Goal: Check status: Check status

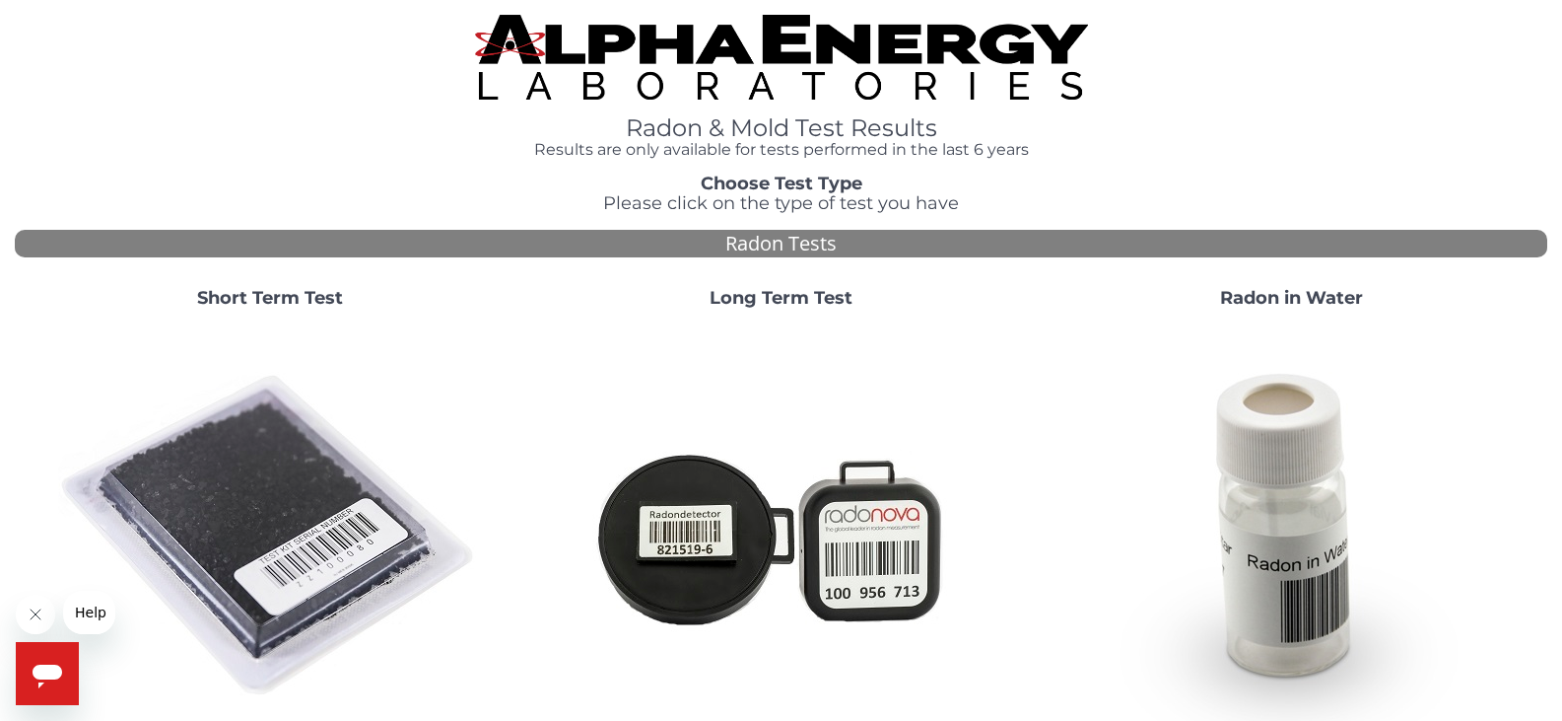
click at [262, 500] on img at bounding box center [270, 536] width 424 height 424
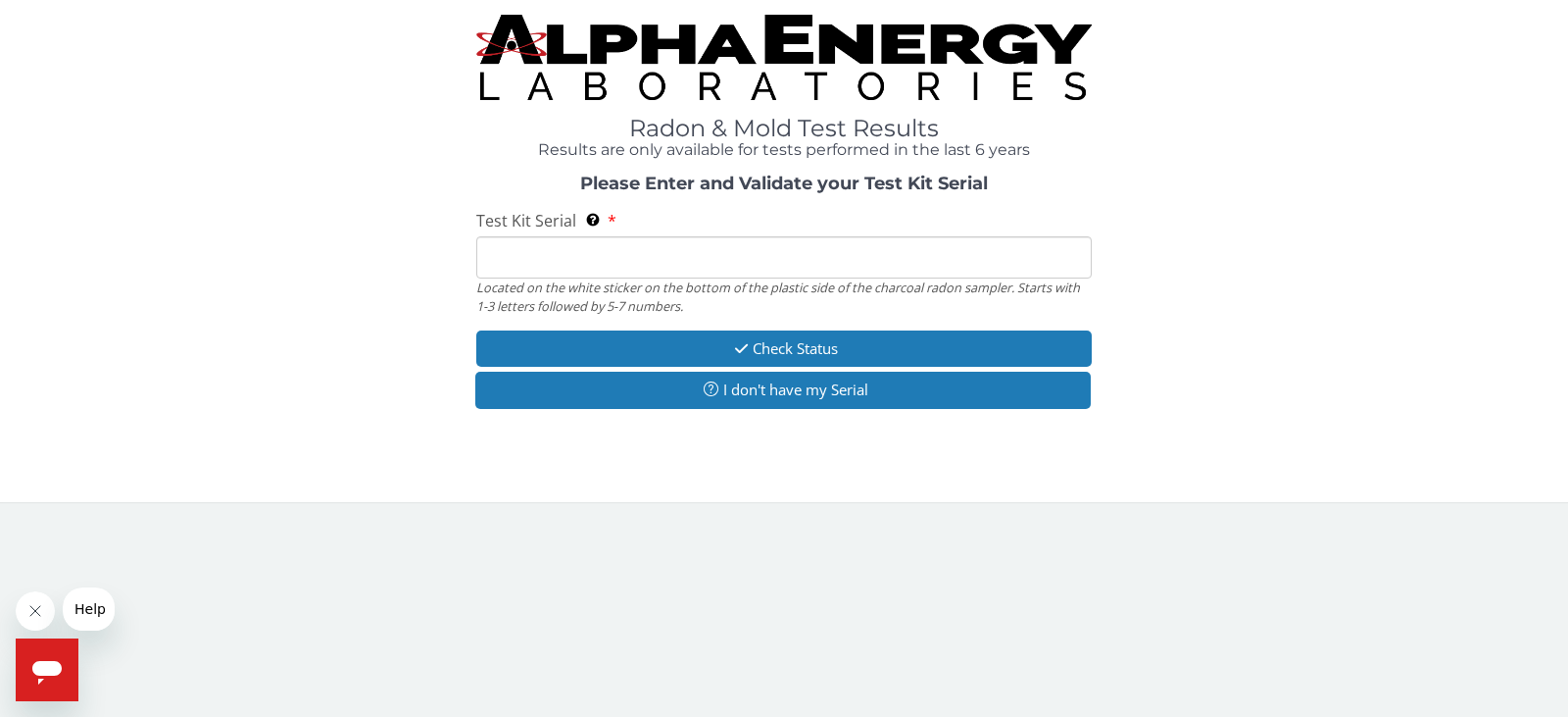
click at [610, 264] on input "Test Kit Serial Located on the white sticker on the bottom of the plastic side …" at bounding box center [784, 258] width 615 height 42
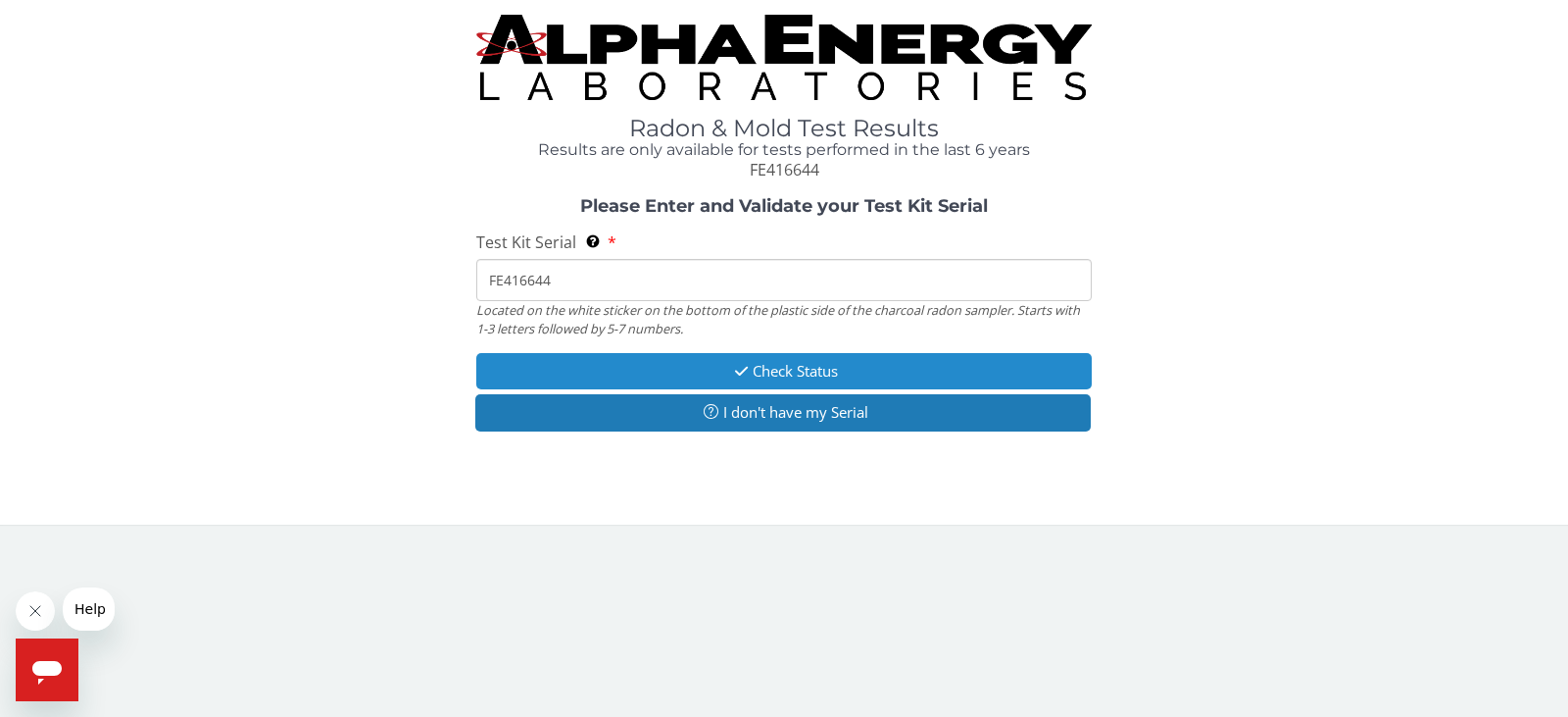
type input "FE416644"
click at [693, 375] on button "Check Status" at bounding box center [784, 371] width 615 height 36
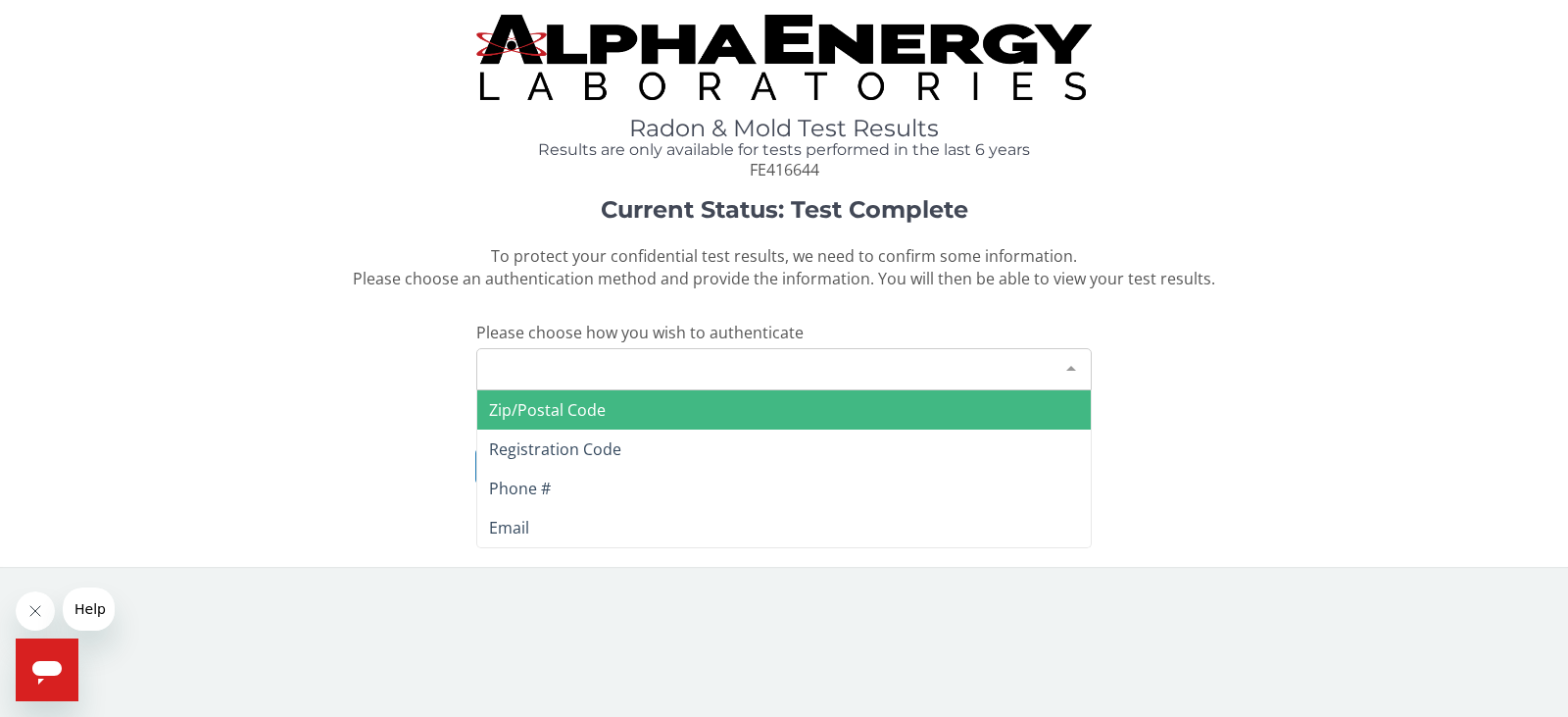
click at [652, 371] on div "Please make a selection" at bounding box center [784, 369] width 615 height 42
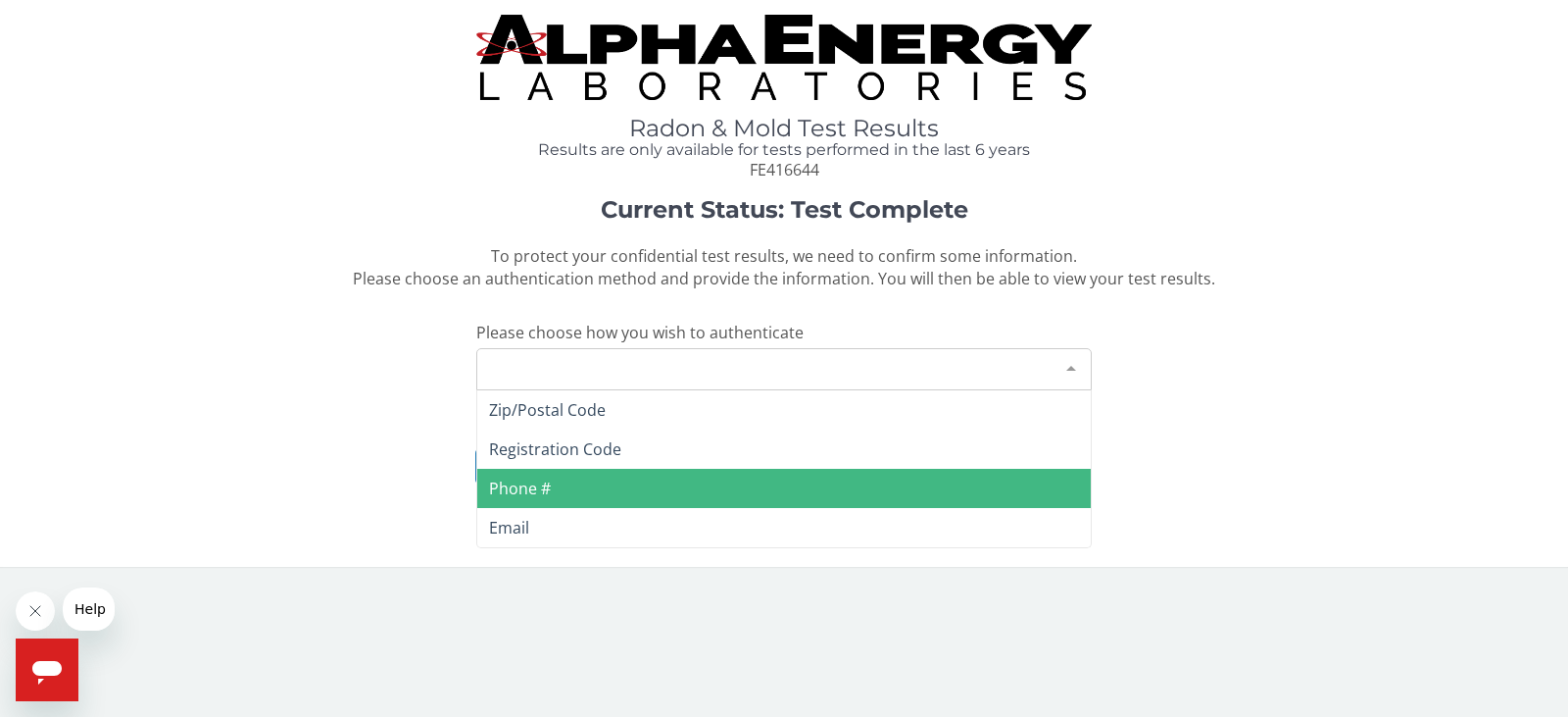
click at [593, 486] on span "Phone #" at bounding box center [784, 487] width 613 height 39
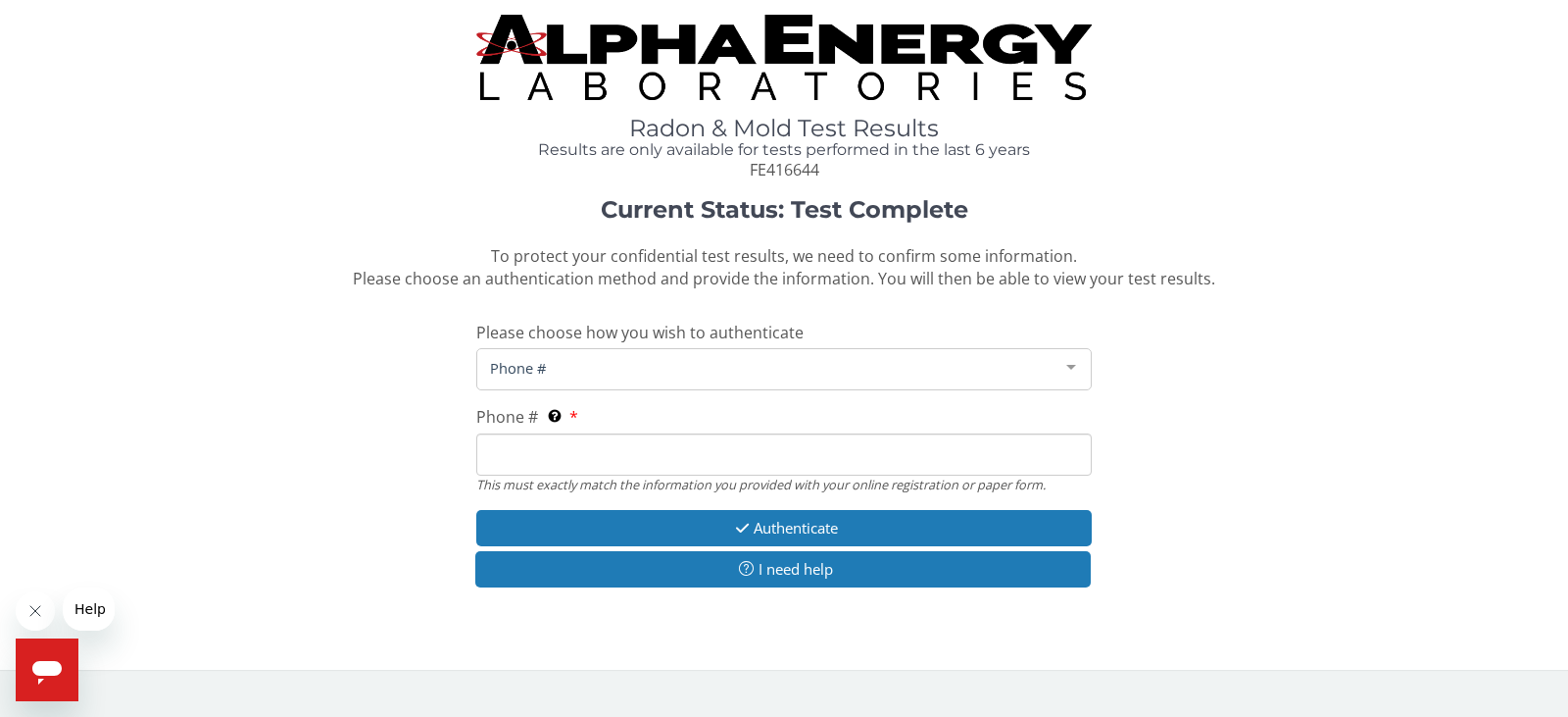
click at [628, 360] on span "Phone #" at bounding box center [769, 368] width 567 height 22
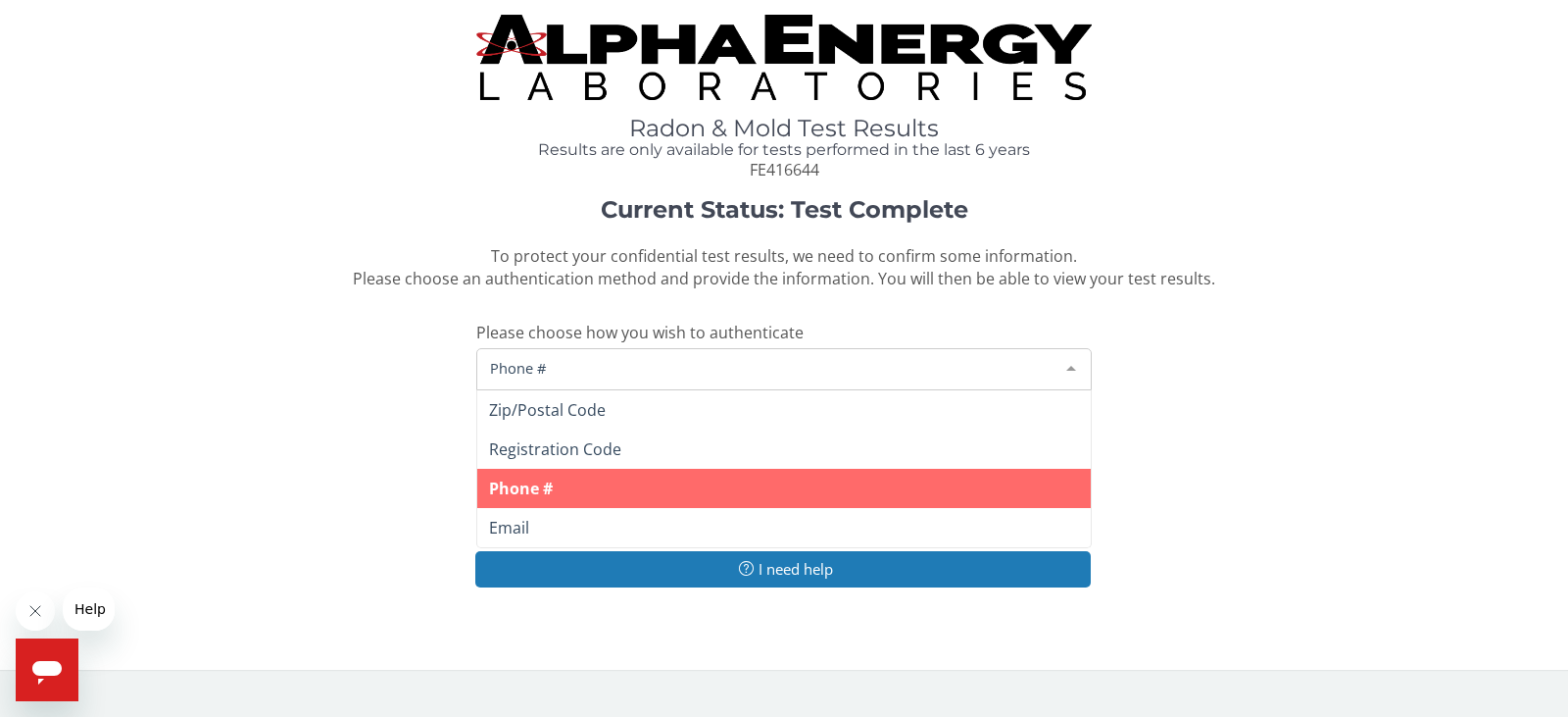
click at [625, 358] on span "Phone #" at bounding box center [769, 368] width 567 height 22
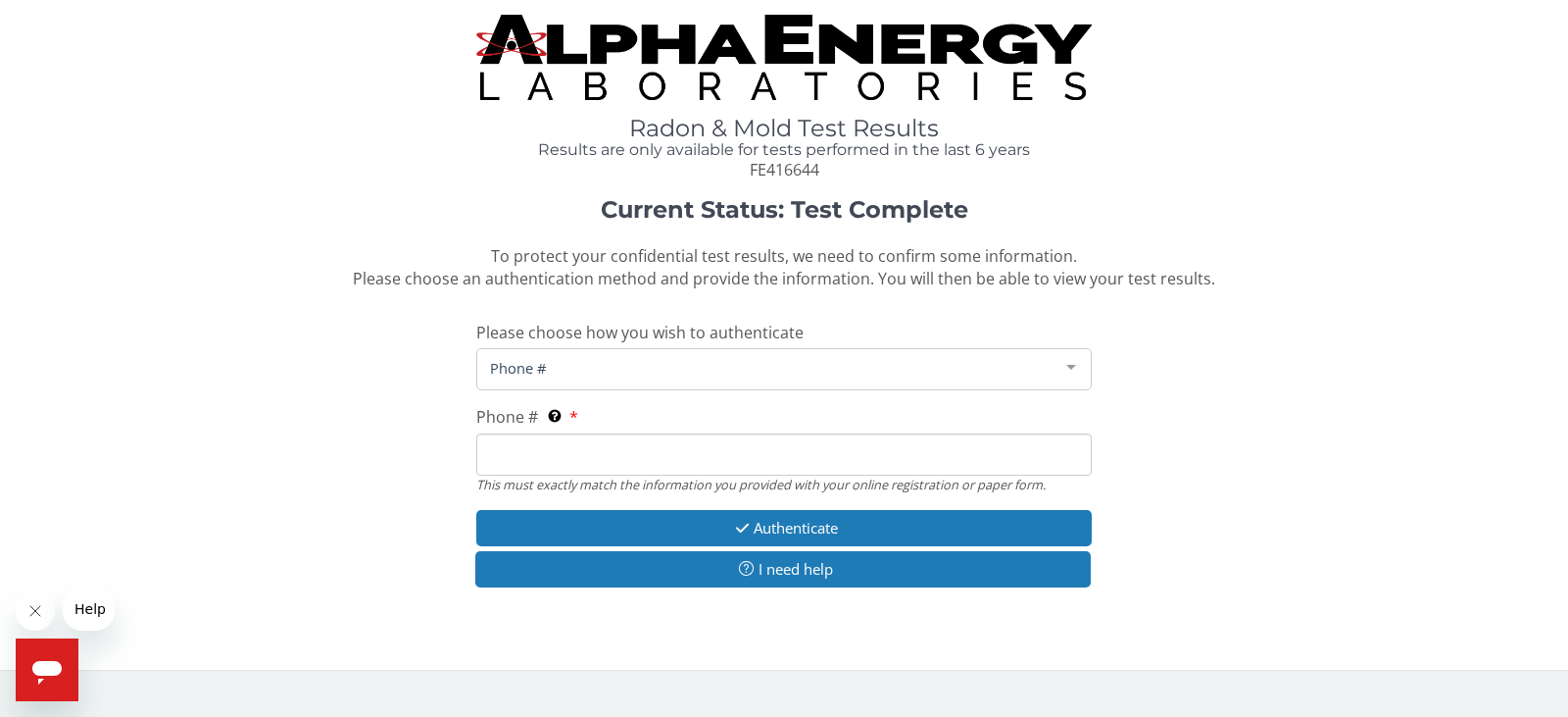
click at [574, 446] on input "Phone # This must exactly match the information you provided with your online r…" at bounding box center [784, 454] width 615 height 42
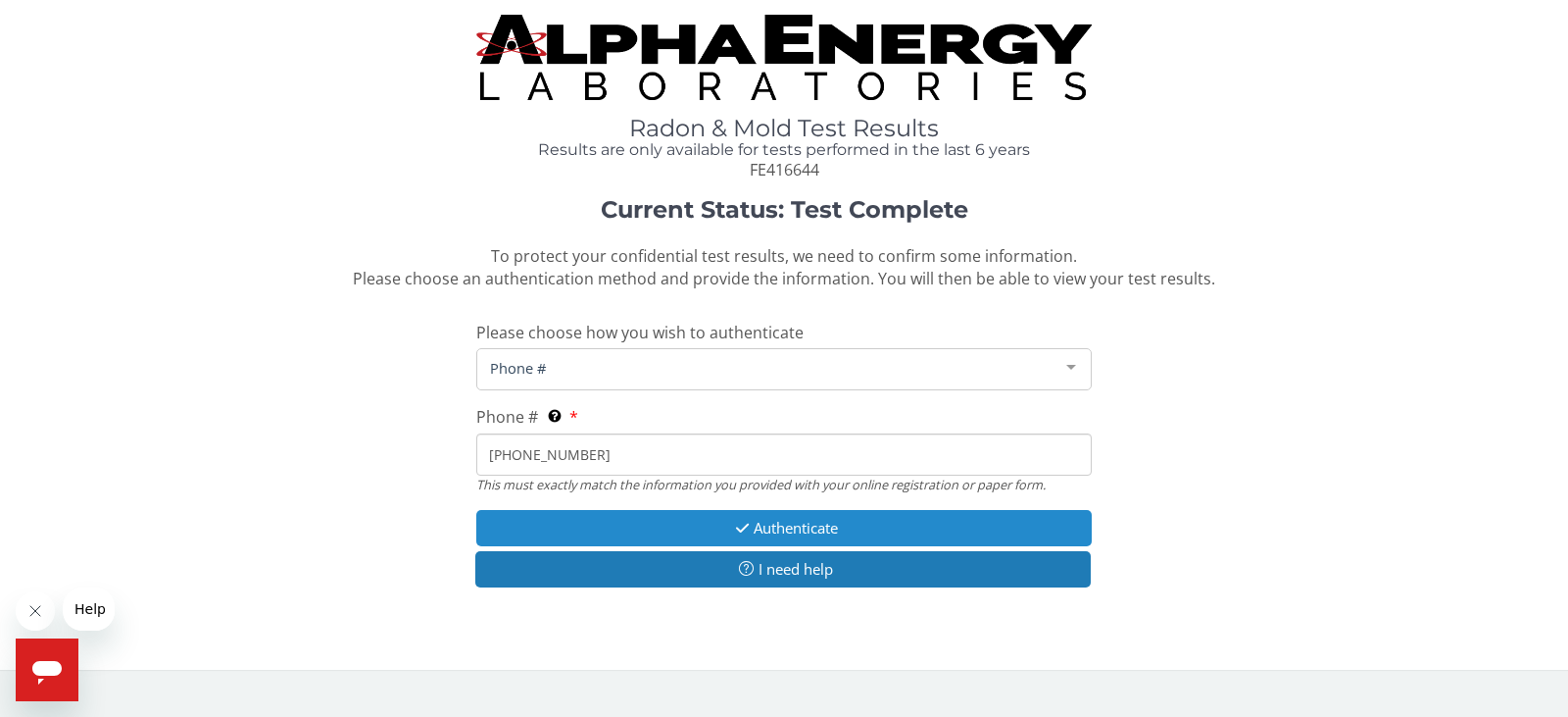
type input "[PHONE_NUMBER]"
click at [676, 525] on button "Authenticate" at bounding box center [784, 528] width 615 height 36
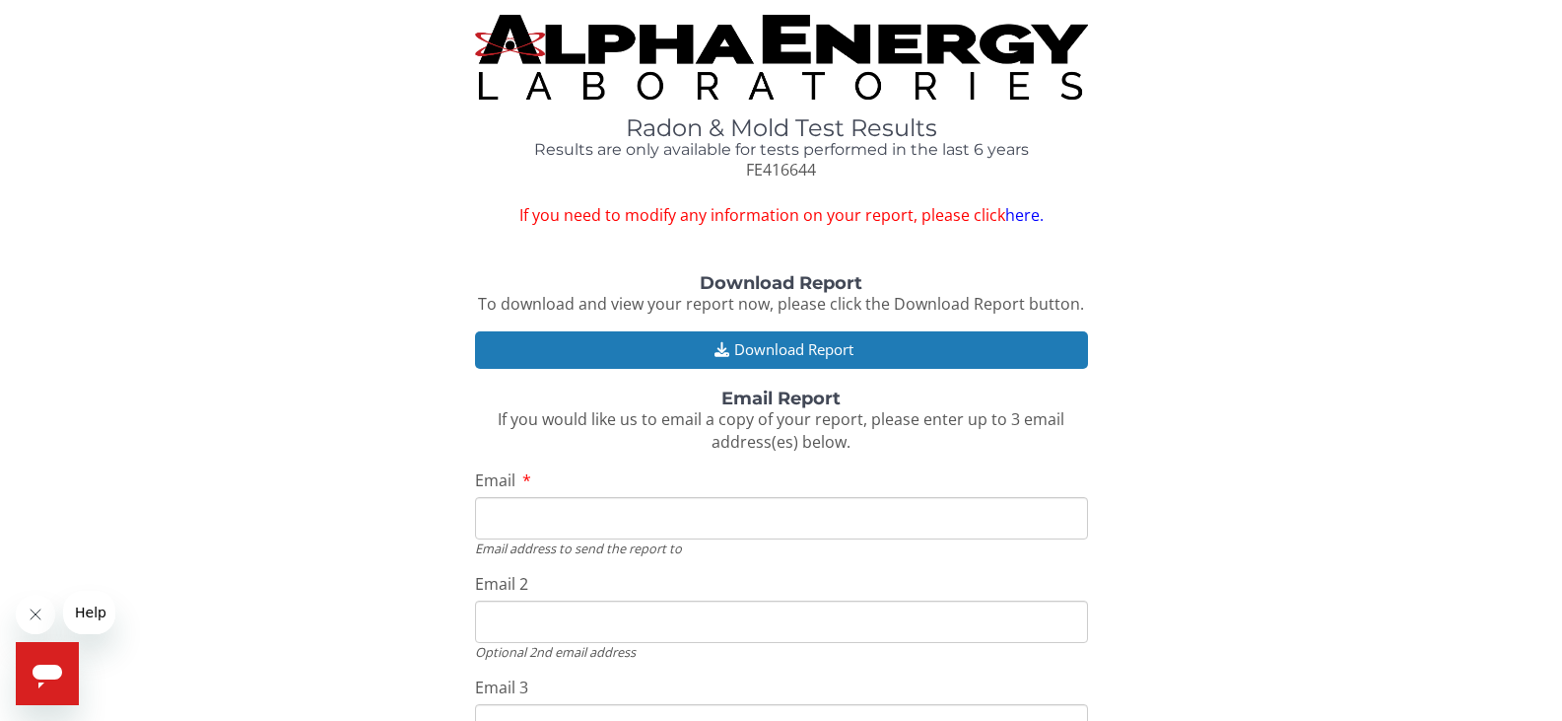
click at [628, 515] on input "Email" at bounding box center [781, 518] width 613 height 42
type input "[PERSON_NAME][EMAIL_ADDRESS][DOMAIN_NAME]"
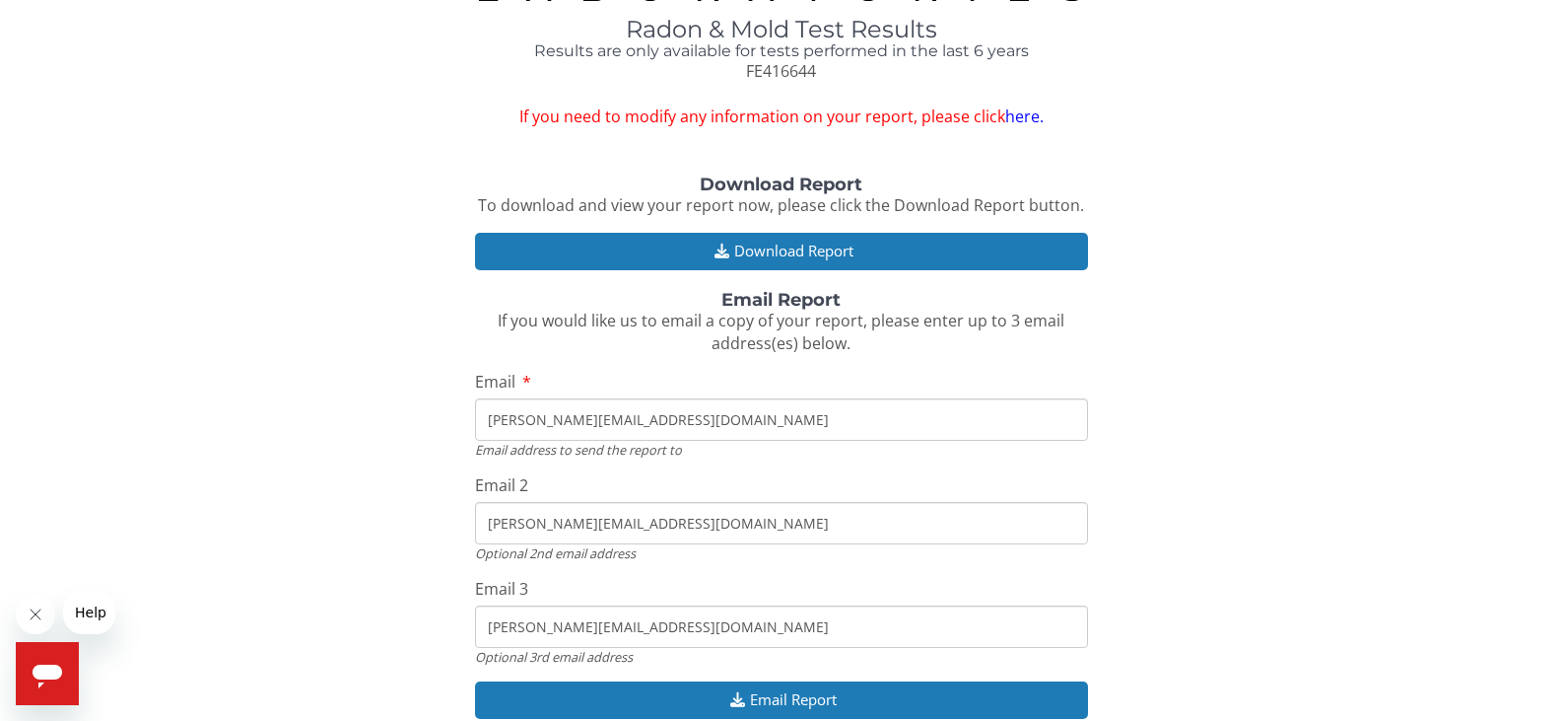
scroll to position [168, 0]
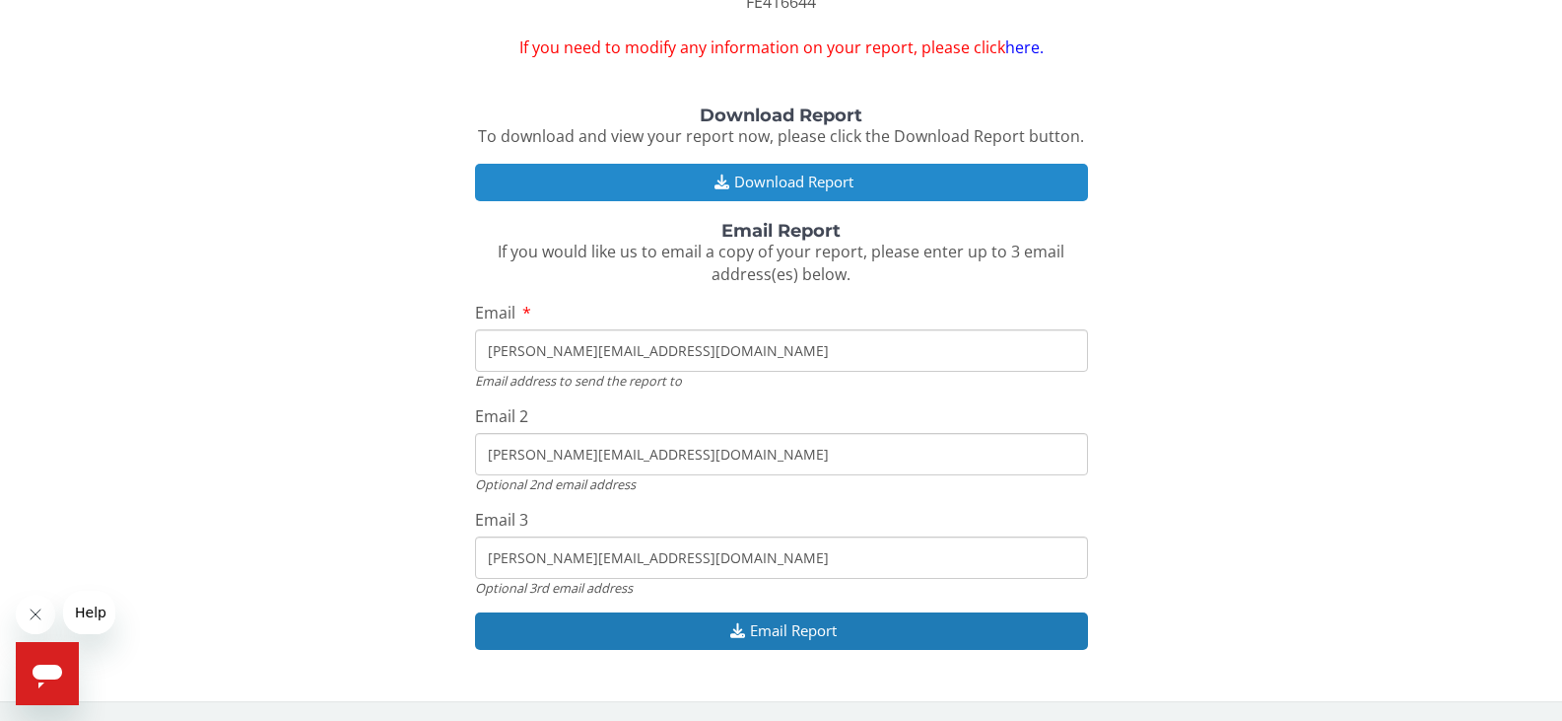
click at [788, 180] on button "Download Report" at bounding box center [781, 182] width 613 height 36
